Goal: Task Accomplishment & Management: Manage account settings

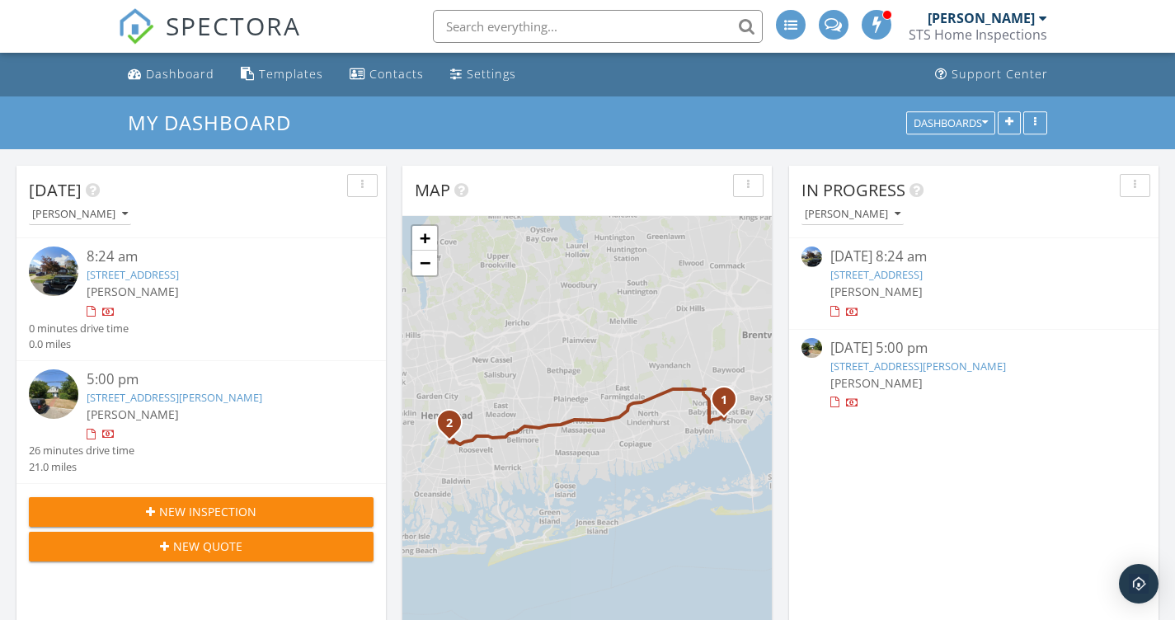
scroll to position [1502, 1176]
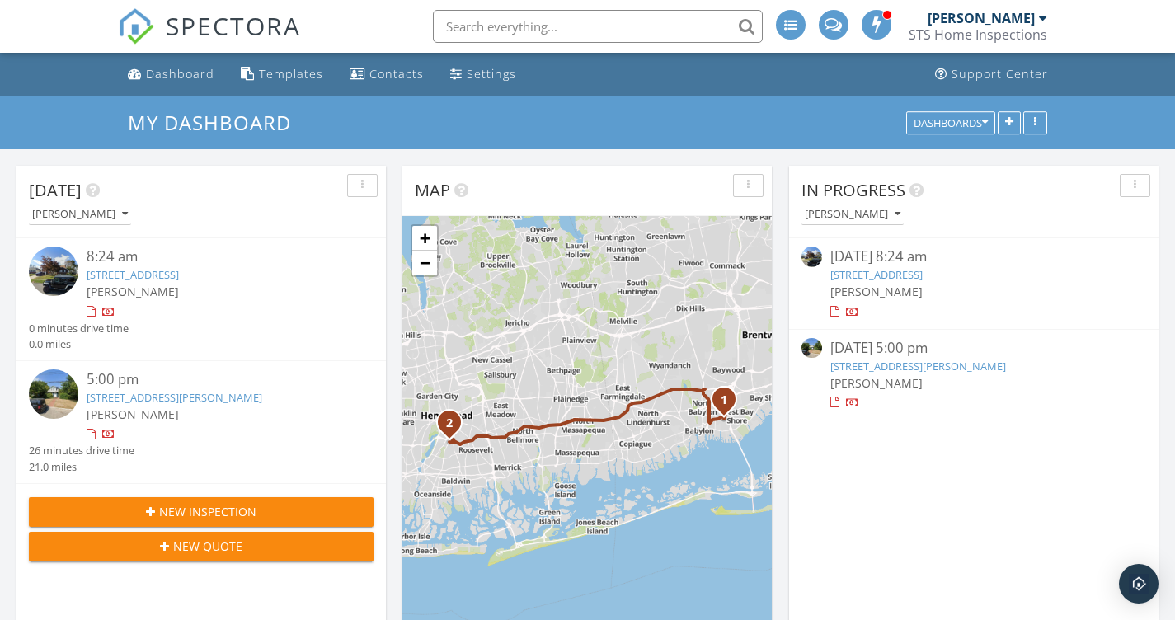
click at [125, 387] on div "5:00 pm" at bounding box center [216, 379] width 259 height 21
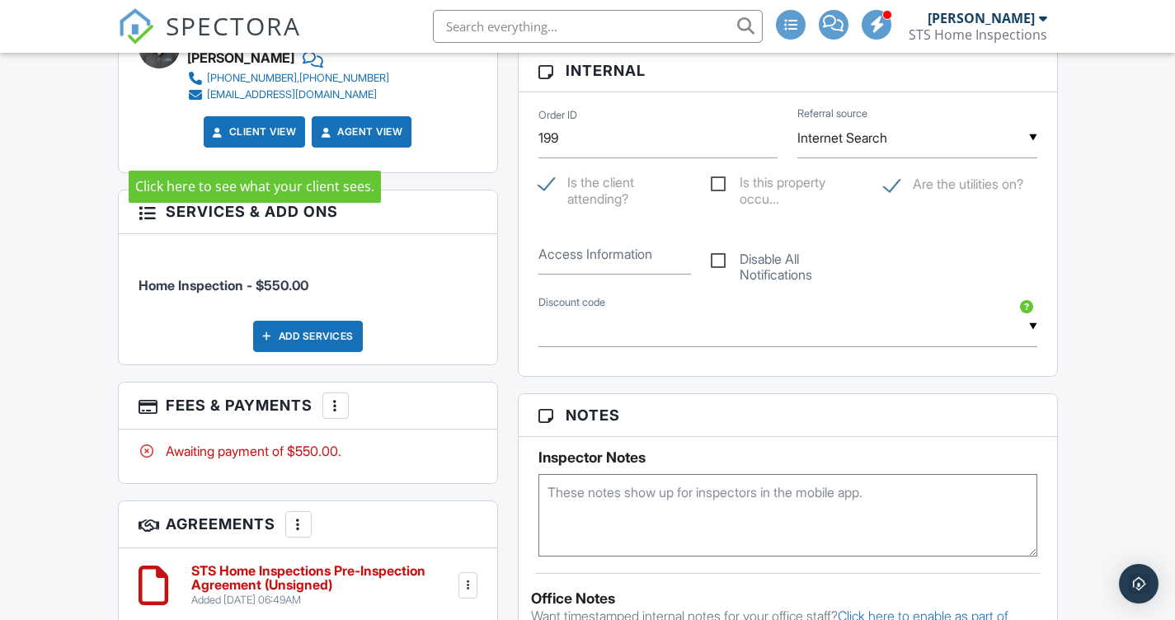
scroll to position [808, 0]
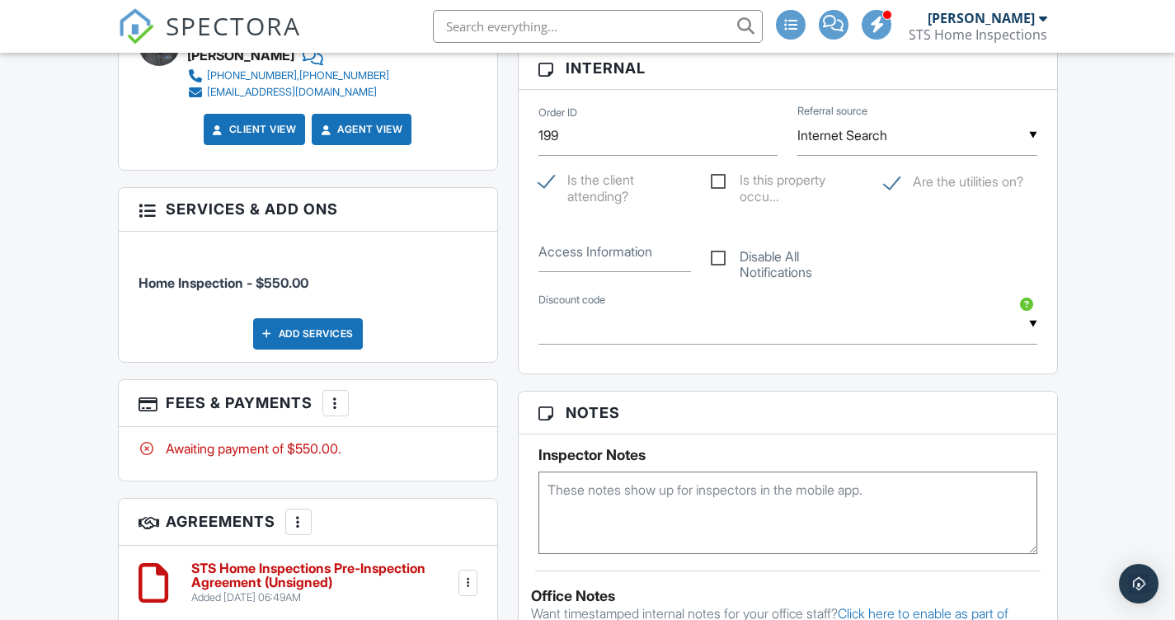
click at [342, 411] on div at bounding box center [335, 403] width 16 height 16
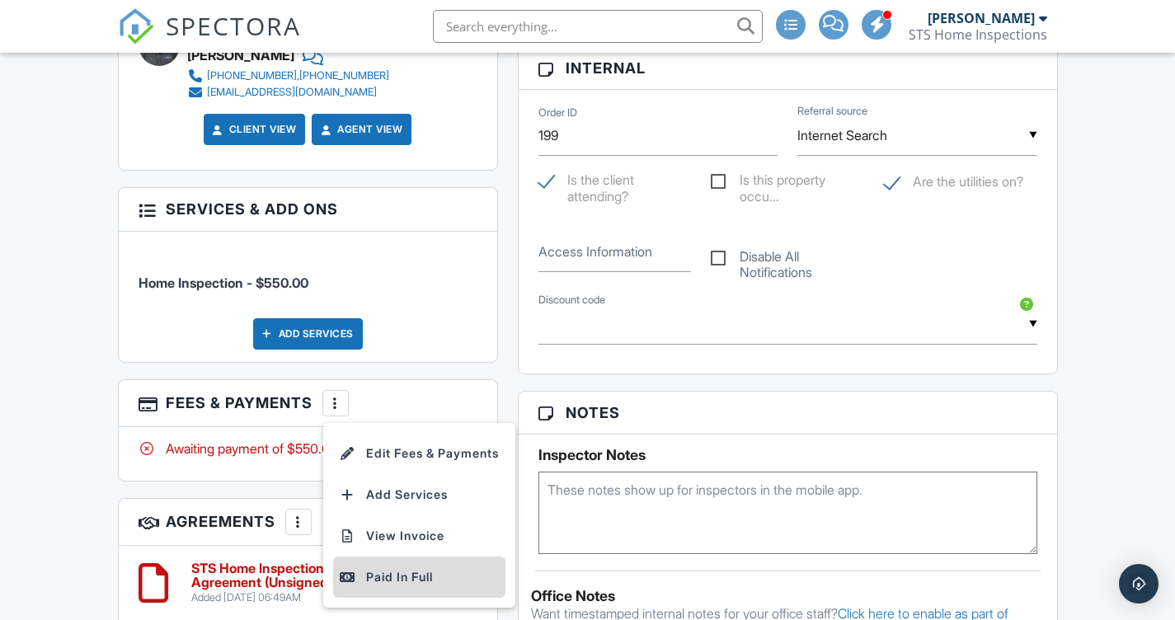
click at [393, 576] on li "Paid In Full" at bounding box center [419, 577] width 172 height 41
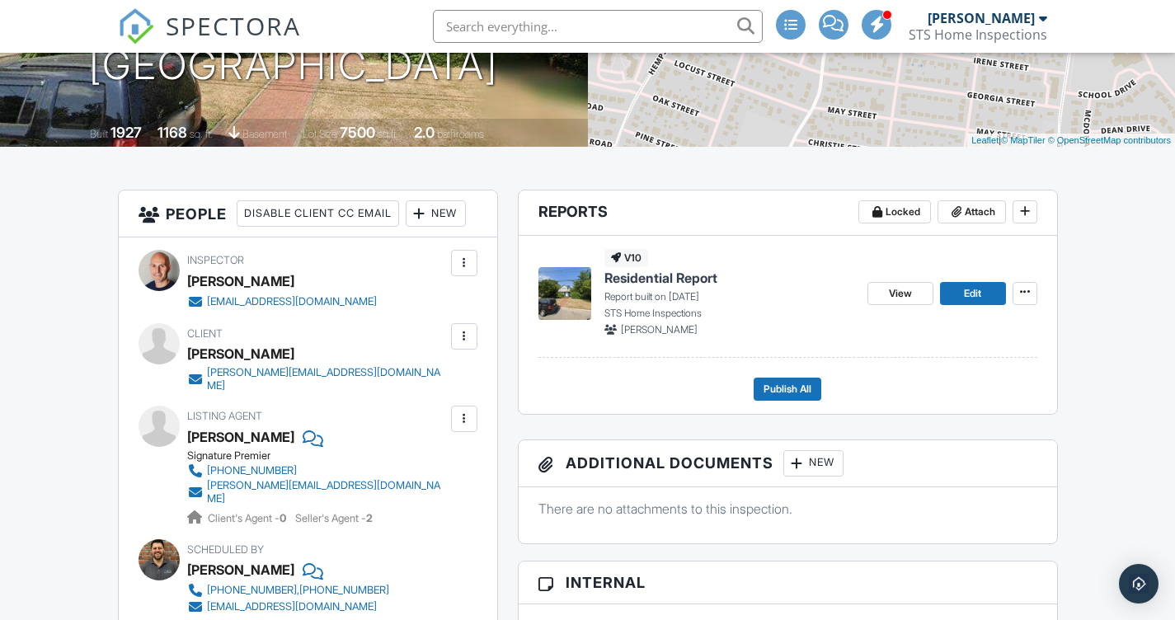
scroll to position [296, 0]
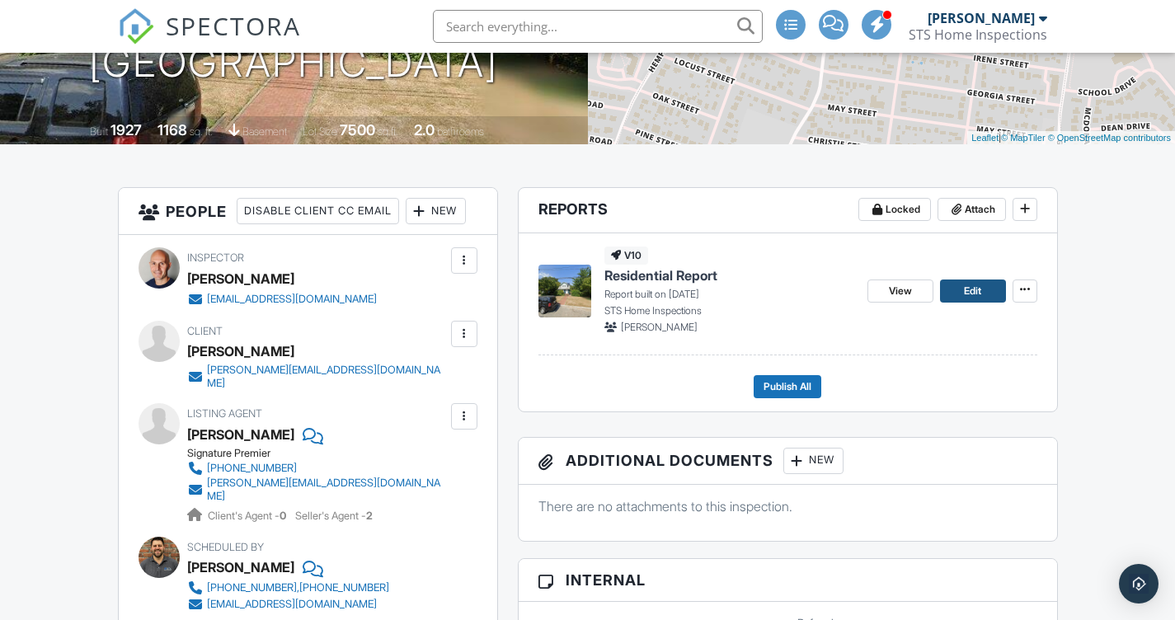
click at [955, 289] on link "Edit" at bounding box center [973, 291] width 66 height 23
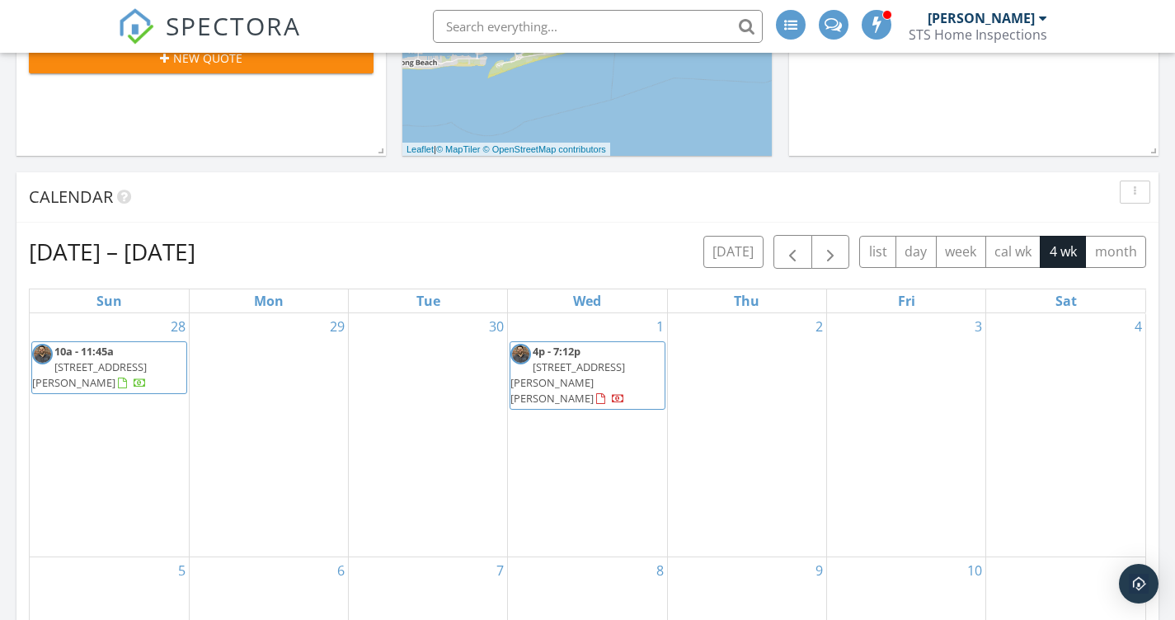
scroll to position [487, 0]
